Goal: Find specific page/section: Find specific page/section

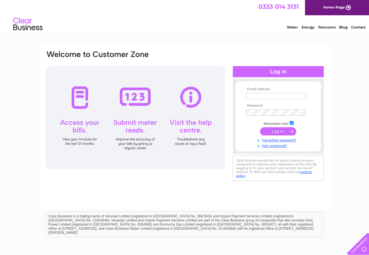
type input "[PERSON_NAME][EMAIL_ADDRESS][DOMAIN_NAME]"
click at [286, 128] on input "submit" at bounding box center [278, 131] width 36 height 8
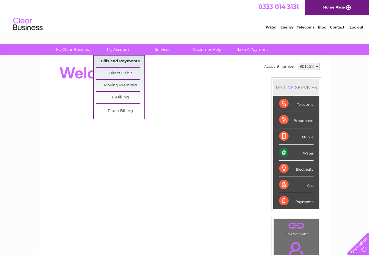
click at [114, 61] on link "Bills and Payments" at bounding box center [120, 62] width 48 height 12
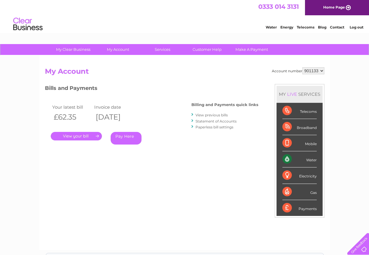
click at [83, 136] on link "." at bounding box center [76, 136] width 51 height 9
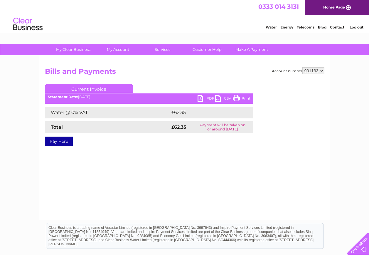
click at [207, 99] on link "PDF" at bounding box center [207, 99] width 18 height 9
